Goal: Information Seeking & Learning: Understand process/instructions

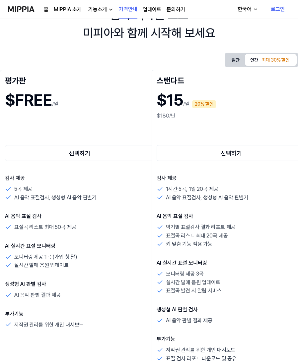
scroll to position [29, 0]
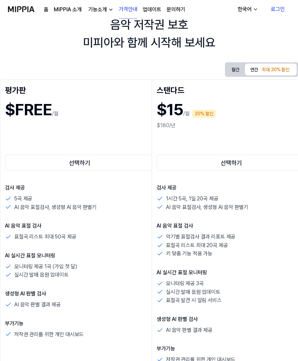
click at [42, 112] on h1 "$FREE" at bounding box center [28, 110] width 47 height 24
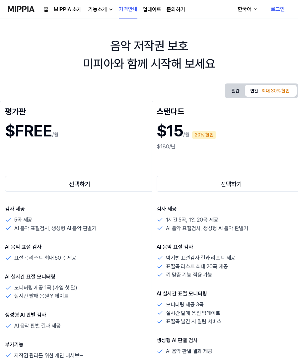
scroll to position [7, 0]
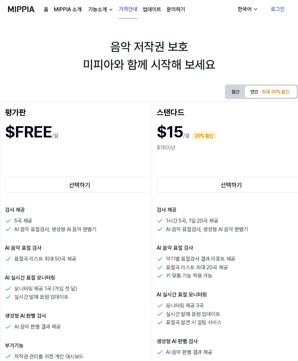
click at [51, 186] on button "선택하기" at bounding box center [79, 185] width 149 height 16
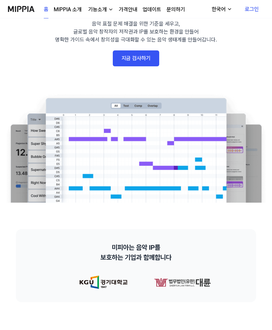
scroll to position [39, 0]
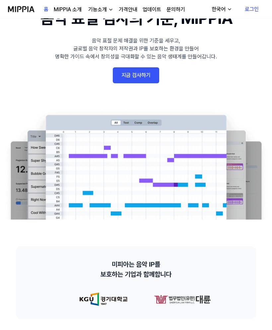
click at [123, 79] on link "지금 검사하기" at bounding box center [136, 75] width 46 height 16
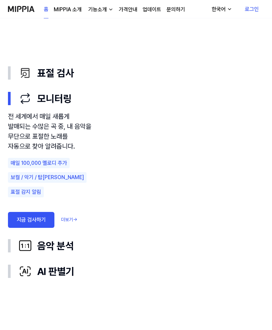
scroll to position [350, 0]
click at [50, 78] on div "표절 검사" at bounding box center [141, 73] width 245 height 15
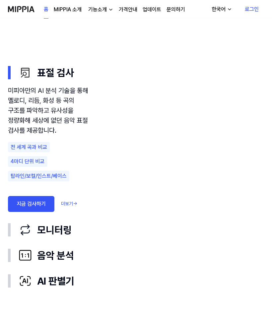
click at [51, 230] on div "모니터링" at bounding box center [141, 229] width 245 height 15
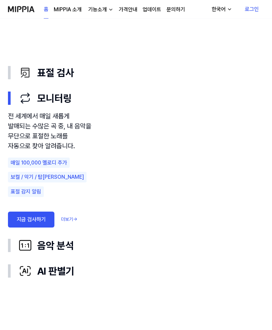
click at [44, 69] on div "표절 검사" at bounding box center [141, 72] width 245 height 15
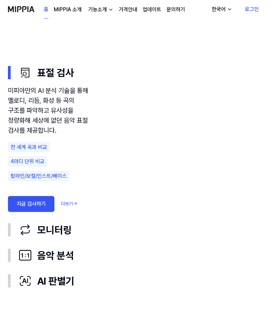
click at [71, 205] on link "더보기 →" at bounding box center [69, 203] width 16 height 7
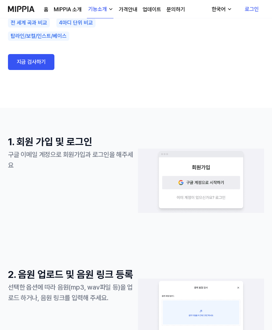
scroll to position [0, 0]
